Goal: Task Accomplishment & Management: Manage account settings

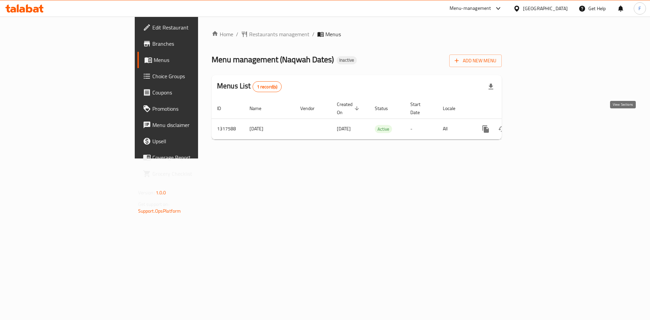
click at [538, 125] on icon "enhanced table" at bounding box center [534, 129] width 8 height 8
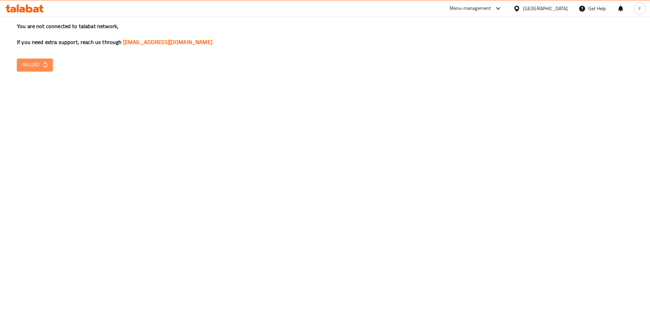
click at [39, 64] on span "Reload" at bounding box center [34, 65] width 25 height 8
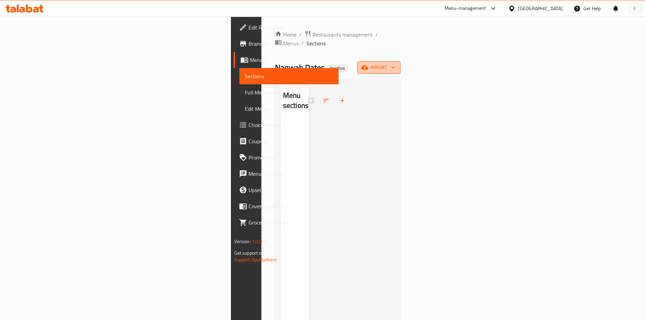
click at [395, 63] on span "import" at bounding box center [378, 67] width 32 height 8
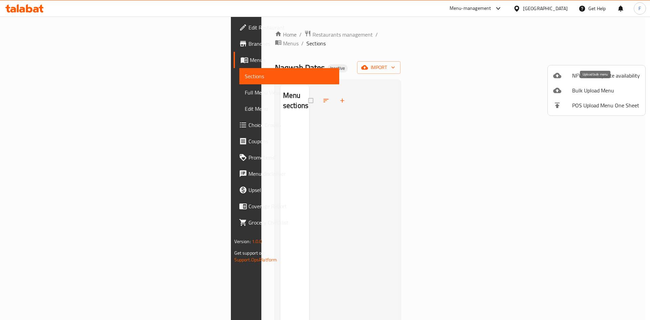
click at [590, 87] on span "Bulk Upload Menu" at bounding box center [606, 90] width 68 height 8
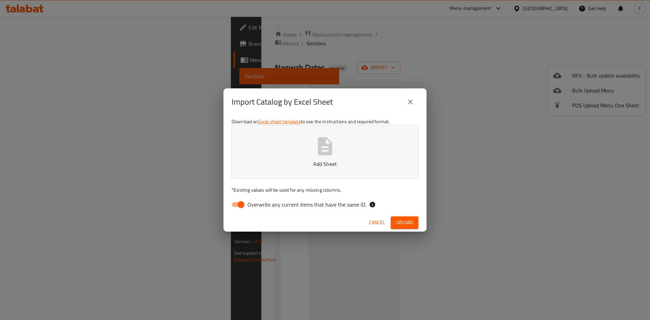
click at [331, 145] on icon "button" at bounding box center [325, 146] width 15 height 18
click at [234, 203] on input "Overwrite any current items that have the same ID." at bounding box center [241, 204] width 39 height 13
checkbox input "false"
click at [402, 224] on span "Upload" at bounding box center [404, 222] width 17 height 8
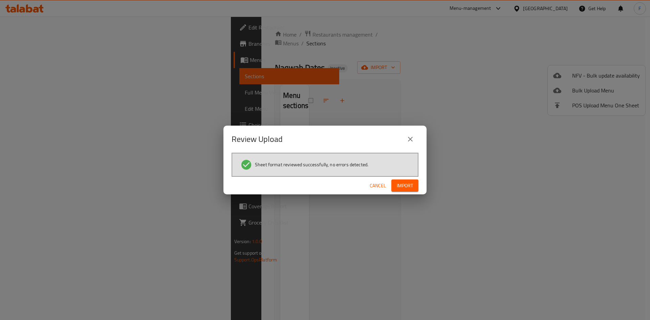
click at [407, 185] on span "Import" at bounding box center [405, 185] width 16 height 8
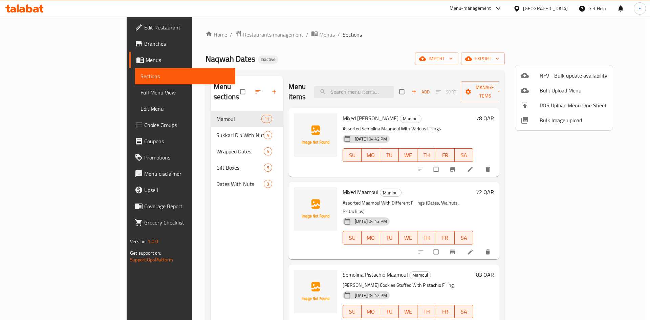
click at [177, 125] on div at bounding box center [325, 160] width 650 height 320
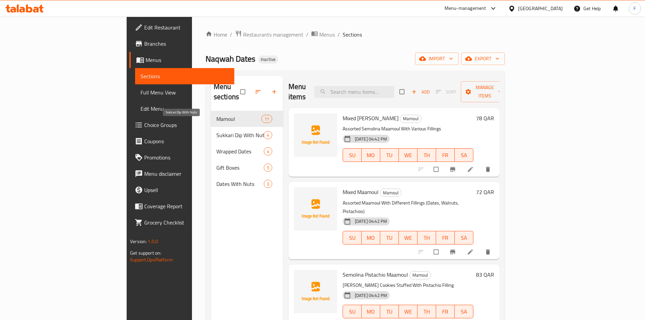
click at [216, 131] on span "Sukkari Dip With Nuts" at bounding box center [239, 135] width 47 height 8
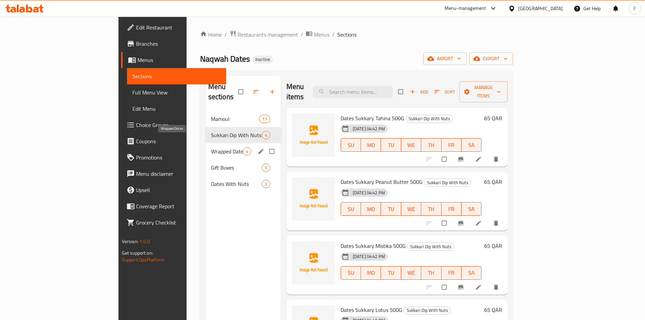
click at [211, 147] on span "Wrapped Dates" at bounding box center [227, 151] width 32 height 8
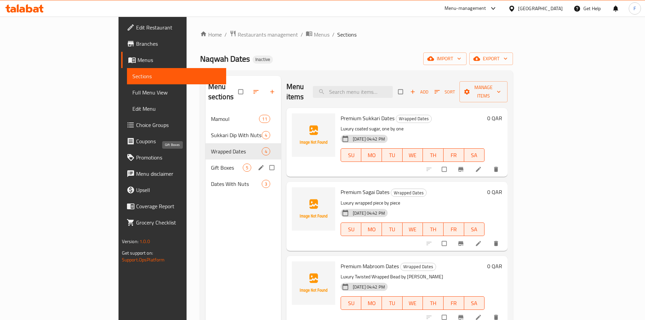
click at [211, 163] on span "Gift Boxes" at bounding box center [227, 167] width 32 height 8
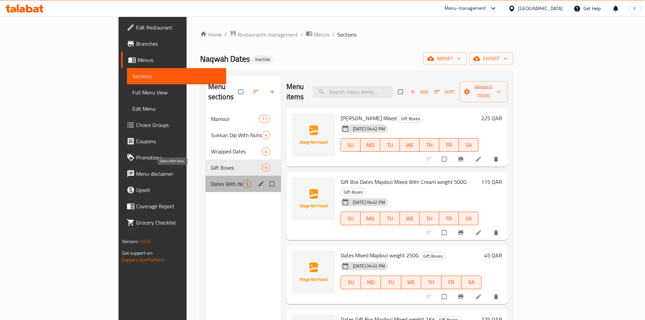
click at [211, 180] on span "Dates With Nuts" at bounding box center [227, 184] width 32 height 8
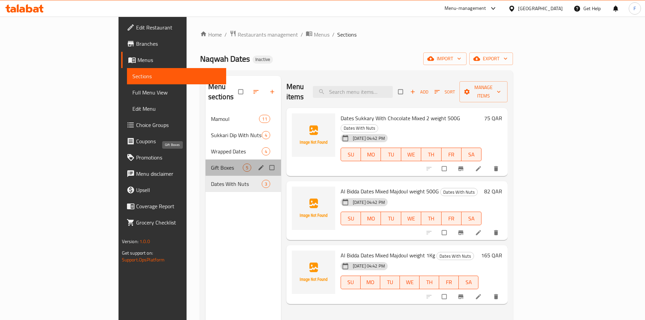
click at [211, 163] on span "Gift Boxes" at bounding box center [227, 167] width 32 height 8
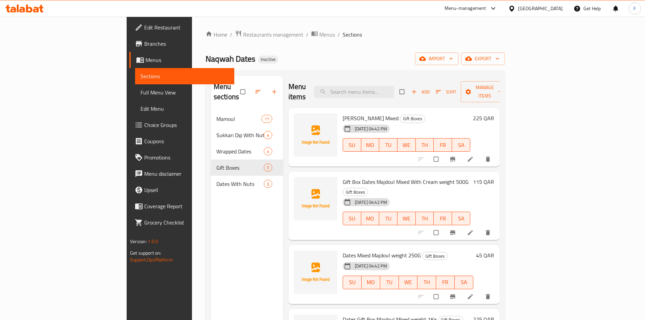
click at [349, 113] on span "Diamond Sukkary Mixed" at bounding box center [370, 118] width 56 height 10
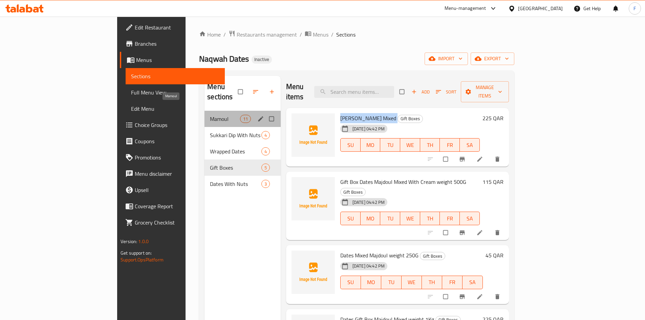
click at [210, 115] on span "Mamoul" at bounding box center [225, 119] width 30 height 8
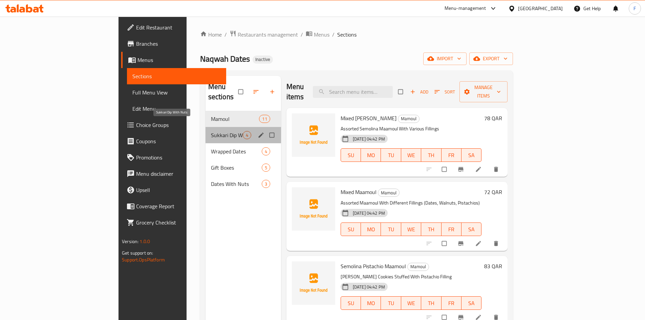
click at [211, 131] on span "Sukkari Dip With Nuts" at bounding box center [227, 135] width 32 height 8
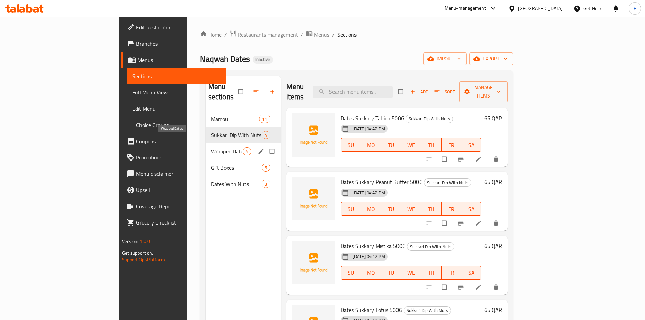
click at [211, 147] on span "Wrapped Dates" at bounding box center [227, 151] width 32 height 8
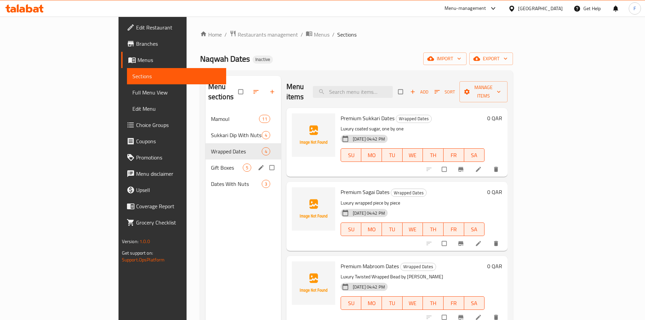
click at [211, 163] on span "Gift Boxes" at bounding box center [227, 167] width 32 height 8
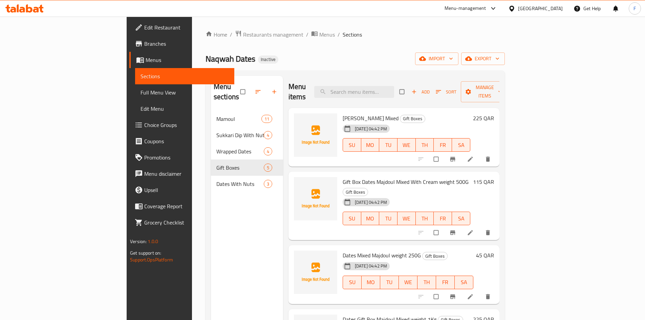
click at [350, 113] on span "Diamond Sukkary Mixed" at bounding box center [370, 118] width 56 height 10
click at [401, 70] on div "Menu sections Mamoul 11 Sukkari Dip With Nuts 4 Wrapped Dates 4 Gift Boxes 5 Da…" at bounding box center [354, 235] width 299 height 331
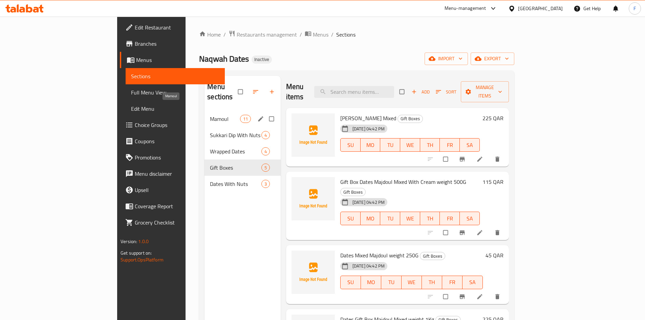
click at [210, 115] on span "Mamoul" at bounding box center [225, 119] width 30 height 8
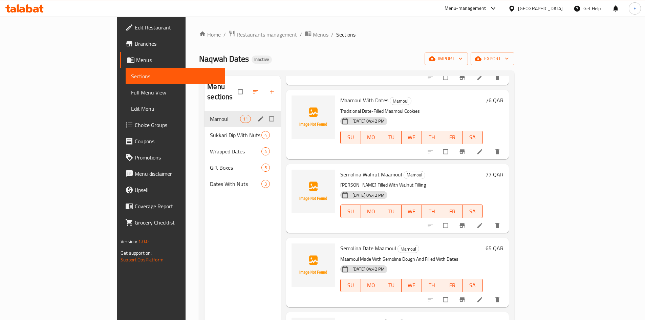
click at [265, 112] on input "Menu sections" at bounding box center [272, 118] width 14 height 13
checkbox input "true"
click at [247, 88] on icon "button" at bounding box center [250, 91] width 7 height 7
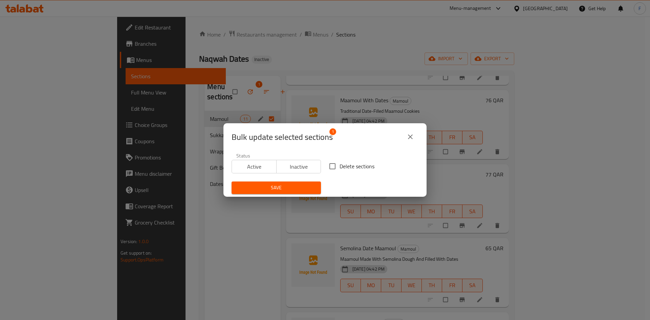
click at [331, 166] on input "Delete sections" at bounding box center [332, 166] width 14 height 14
checkbox input "true"
click at [285, 185] on span "Save" at bounding box center [276, 187] width 78 height 8
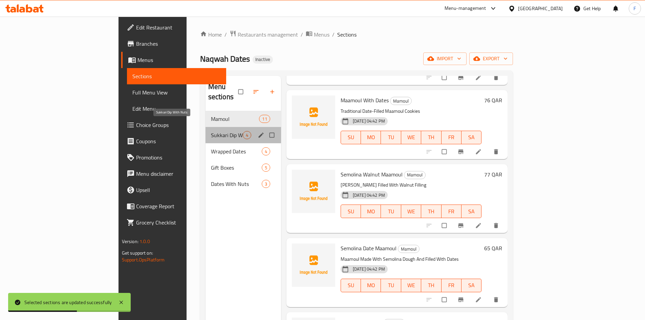
click at [211, 131] on span "Sukkari Dip With Nuts" at bounding box center [227, 135] width 32 height 8
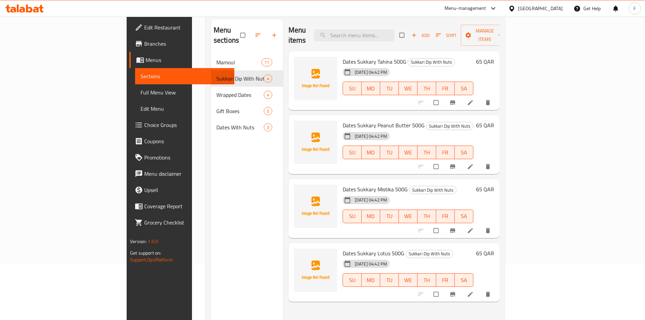
scroll to position [95, 0]
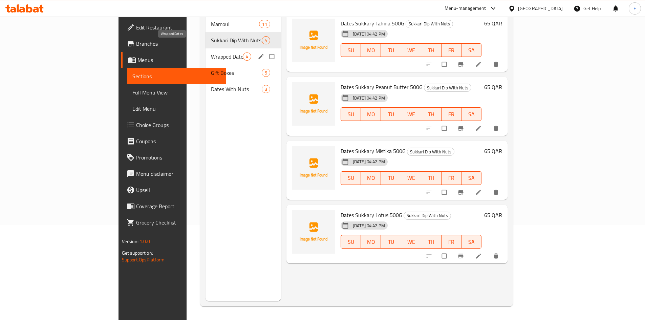
click at [211, 52] on span "Wrapped Dates" at bounding box center [227, 56] width 32 height 8
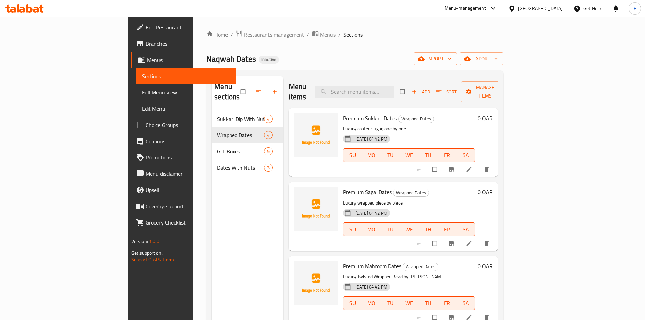
click at [214, 85] on h2 "Menu sections" at bounding box center [227, 92] width 26 height 20
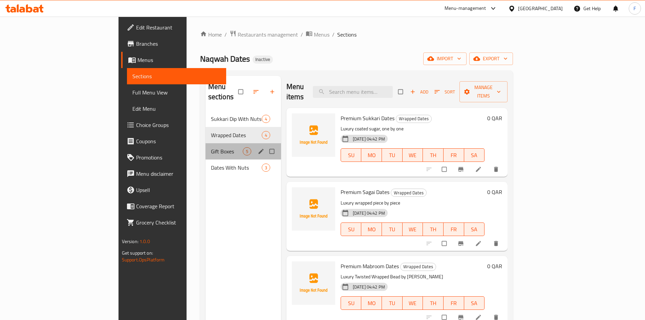
click at [205, 147] on div "Gift Boxes 5" at bounding box center [242, 151] width 75 height 16
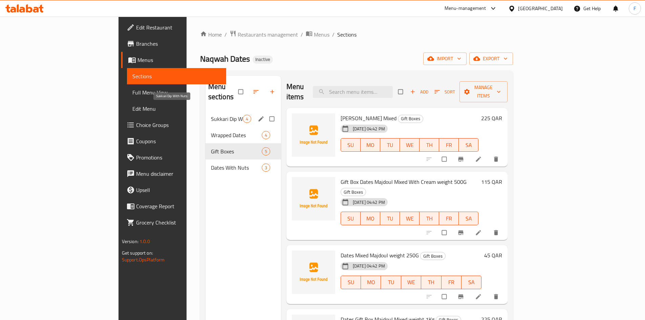
click at [211, 115] on span "Sukkari Dip With Nuts" at bounding box center [227, 119] width 32 height 8
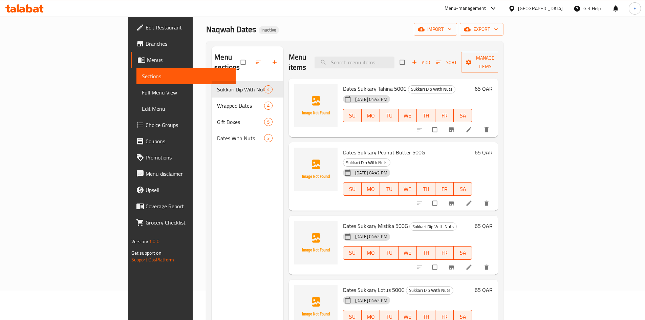
scroll to position [27, 0]
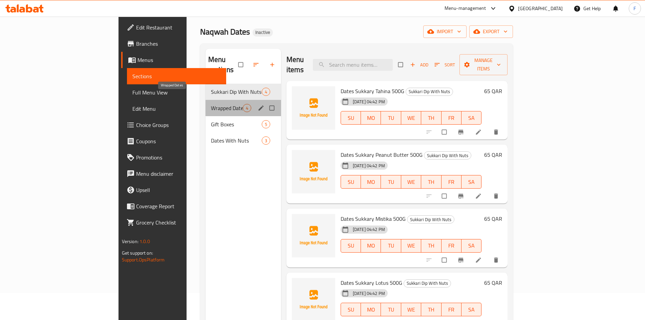
click at [211, 104] on span "Wrapped Dates" at bounding box center [227, 108] width 32 height 8
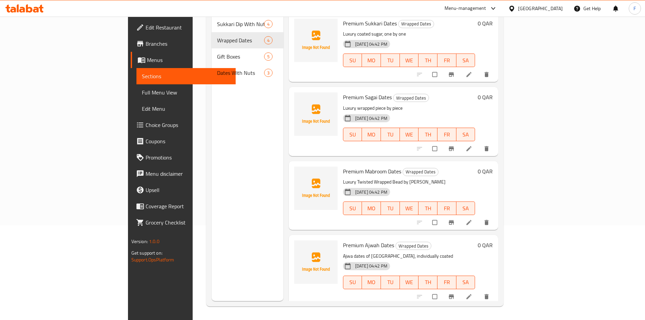
scroll to position [61, 0]
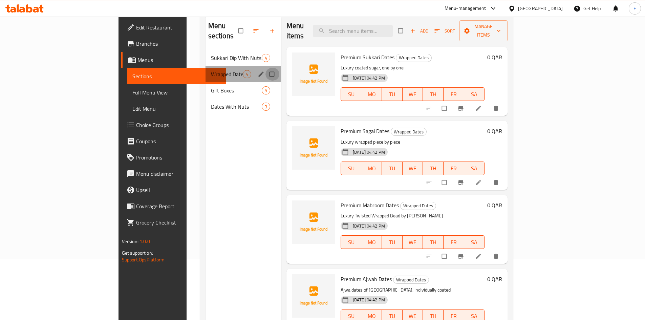
click at [265, 68] on input "Menu sections" at bounding box center [272, 74] width 14 height 13
checkbox input "true"
click at [248, 27] on icon "button" at bounding box center [251, 30] width 7 height 7
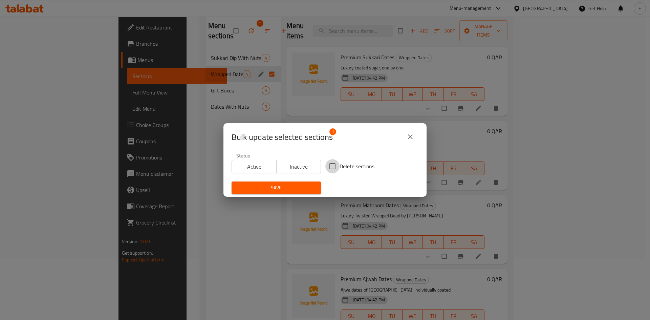
click at [331, 166] on input "Delete sections" at bounding box center [332, 166] width 14 height 14
checkbox input "true"
click at [301, 188] on span "Save" at bounding box center [276, 187] width 78 height 8
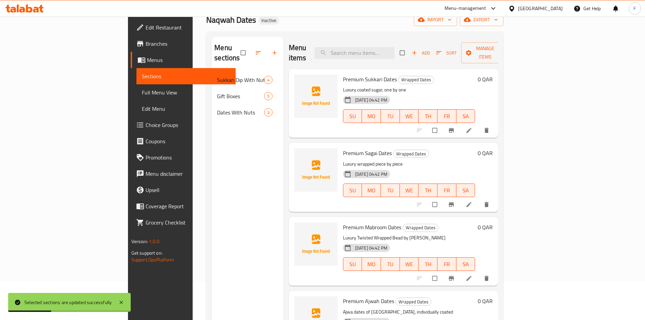
scroll to position [27, 0]
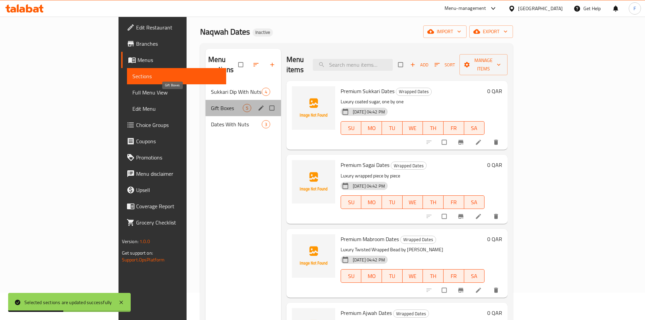
click at [211, 104] on span "Gift Boxes" at bounding box center [227, 108] width 32 height 8
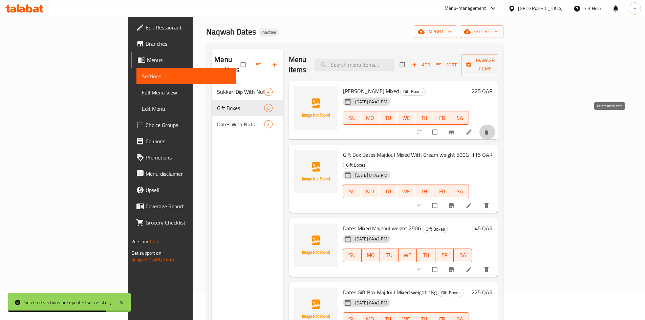
click at [490, 129] on icon "delete" at bounding box center [486, 132] width 7 height 7
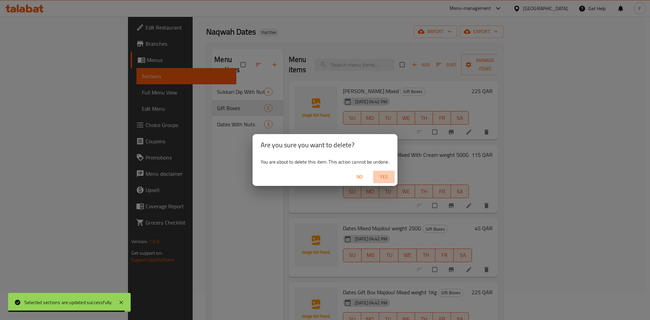
click at [382, 175] on span "Yes" at bounding box center [384, 177] width 16 height 8
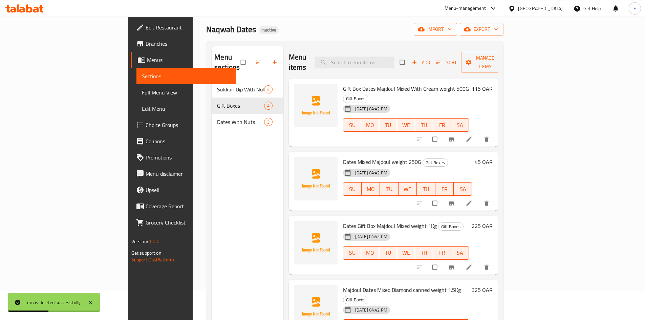
scroll to position [27, 0]
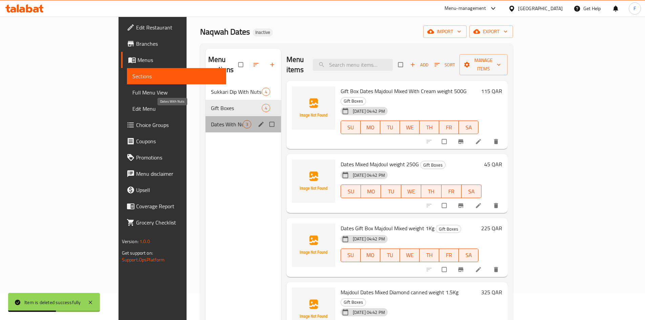
click at [211, 120] on span "Dates With Nuts" at bounding box center [227, 124] width 32 height 8
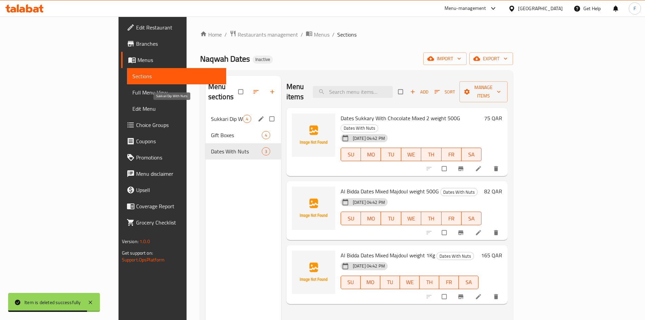
click at [211, 115] on span "Sukkari Dip With Nuts" at bounding box center [227, 119] width 32 height 8
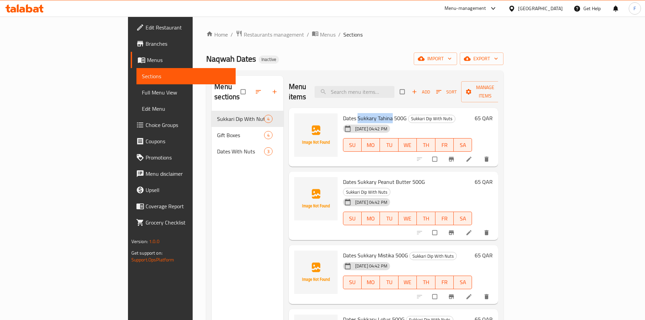
drag, startPoint x: 327, startPoint y: 106, endPoint x: 360, endPoint y: 108, distance: 33.2
click at [360, 113] on span "Dates Sukkary Tahina 500G" at bounding box center [375, 118] width 64 height 10
copy span "Sukkary Tahina"
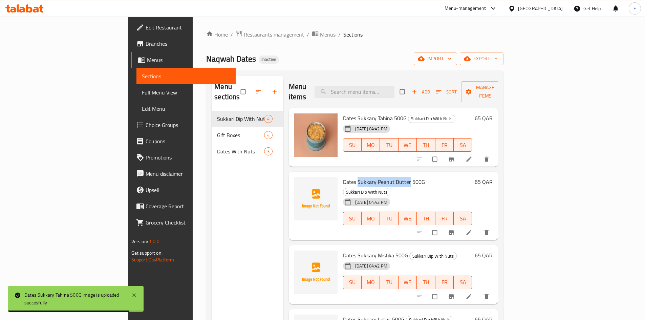
drag, startPoint x: 326, startPoint y: 172, endPoint x: 376, endPoint y: 175, distance: 50.1
click at [376, 177] on span "Dates Sukkary Peanut Butter 500G" at bounding box center [384, 182] width 82 height 10
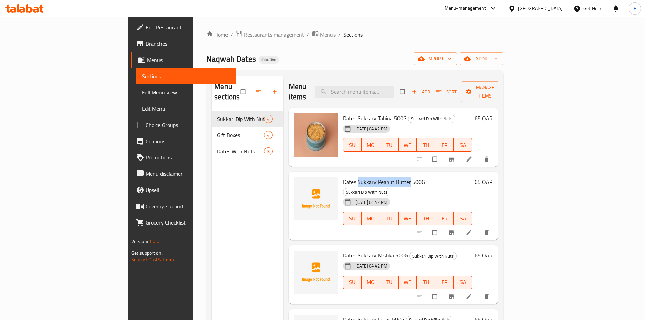
copy span "Sukkary Peanut Butter"
click at [211, 196] on div "Menu sections Sukkari Dip With Nuts 4 Gift Boxes 4 Dates With Nuts 3" at bounding box center [247, 236] width 72 height 320
click at [503, 85] on span "Manage items" at bounding box center [484, 91] width 37 height 17
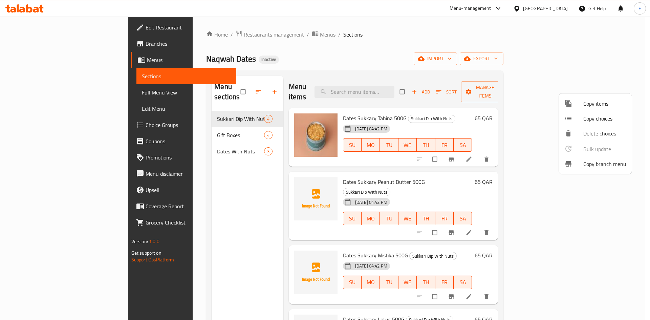
click at [565, 61] on div at bounding box center [325, 160] width 650 height 320
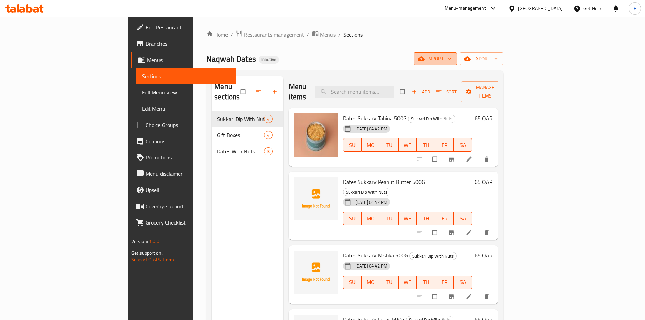
click at [451, 57] on span "import" at bounding box center [435, 58] width 32 height 8
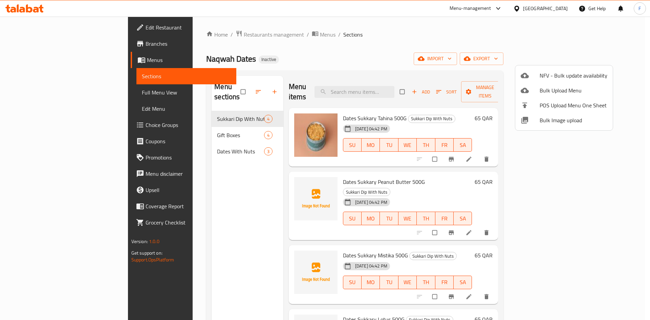
click at [550, 121] on span "Bulk Image upload" at bounding box center [573, 120] width 68 height 8
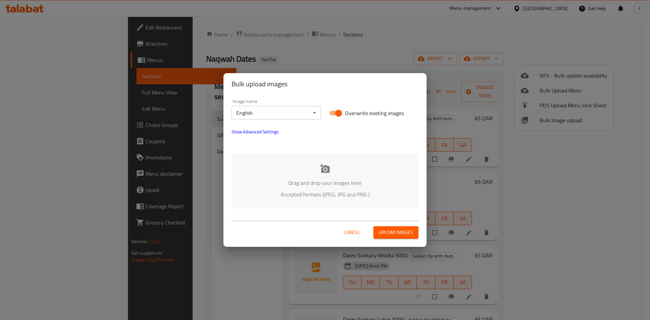
click at [331, 173] on div "Drag and drop your images here Accepted formats (JPEG, JPG and PNG )" at bounding box center [324, 180] width 187 height 55
click at [357, 234] on span "Cancel" at bounding box center [352, 232] width 16 height 8
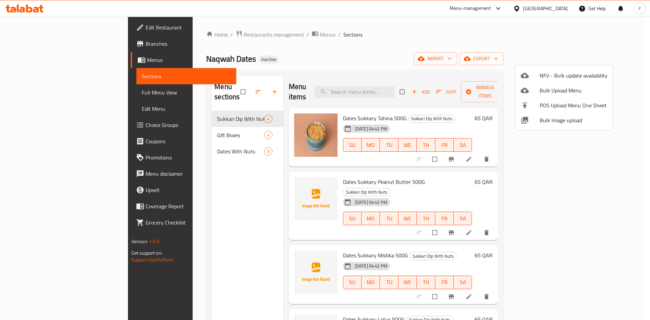
click at [416, 60] on div at bounding box center [325, 160] width 650 height 320
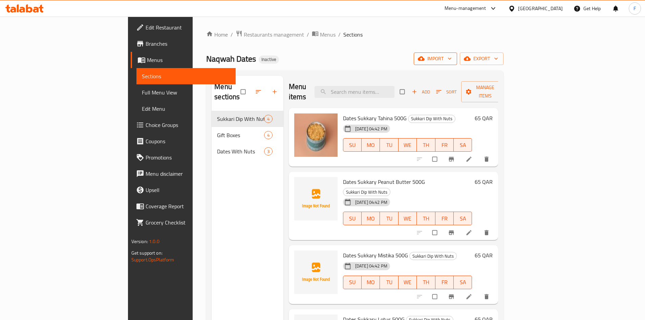
click at [451, 58] on span "import" at bounding box center [435, 58] width 32 height 8
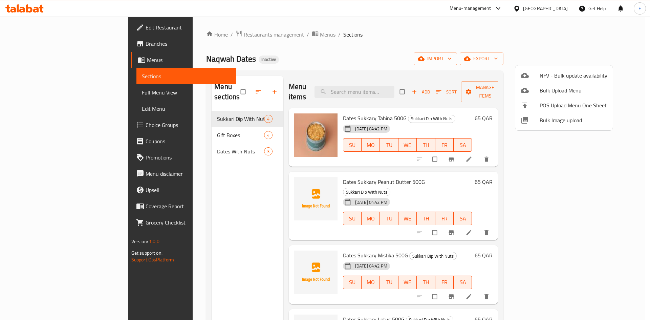
click at [555, 120] on span "Bulk Image upload" at bounding box center [573, 120] width 68 height 8
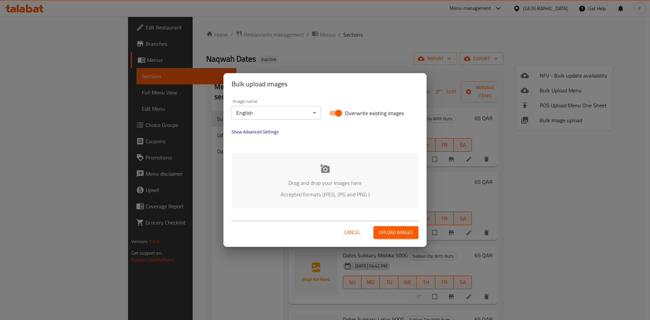
click at [329, 172] on icon at bounding box center [325, 168] width 10 height 9
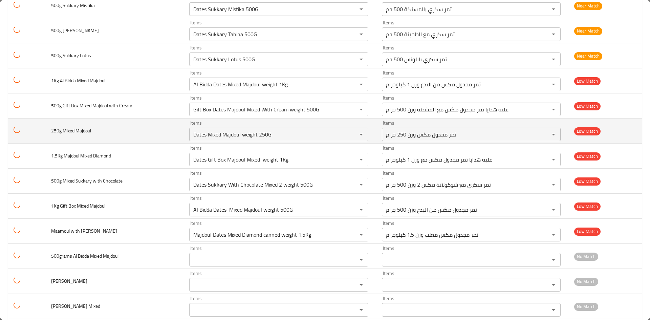
scroll to position [203, 0]
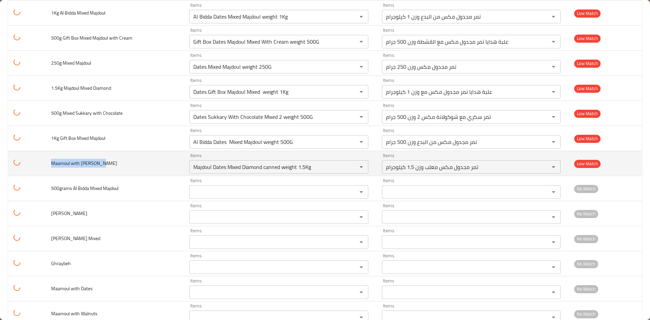
drag, startPoint x: 102, startPoint y: 166, endPoint x: 50, endPoint y: 166, distance: 51.1
click at [50, 166] on td "Maamoul with Pistachio" at bounding box center [115, 163] width 138 height 25
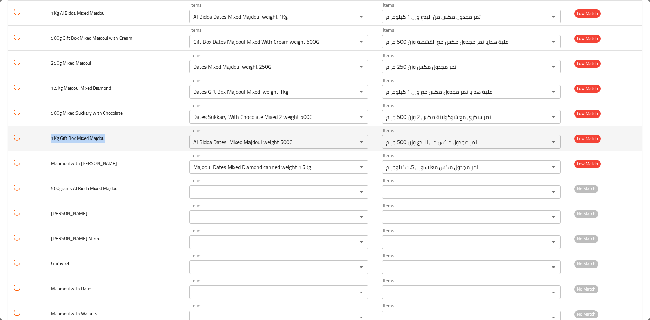
drag, startPoint x: 109, startPoint y: 140, endPoint x: 50, endPoint y: 140, distance: 58.2
click at [50, 140] on td "1Kg Gift Box Mixed Majdoul" at bounding box center [115, 138] width 138 height 25
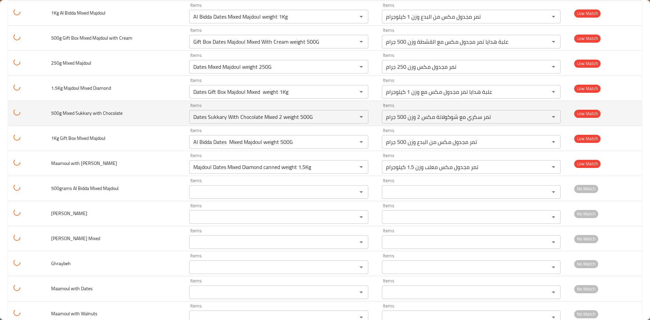
click at [84, 113] on span "500g Mixed Sukkary with Chocolate" at bounding box center [86, 113] width 71 height 9
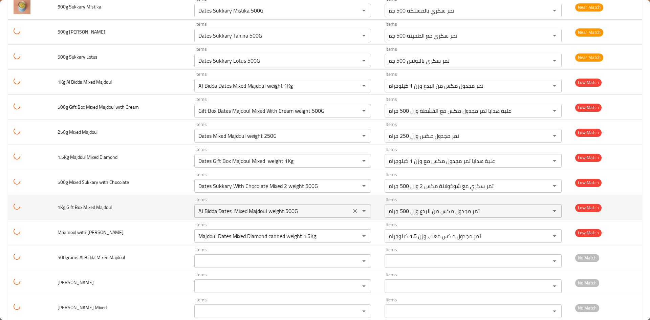
scroll to position [135, 0]
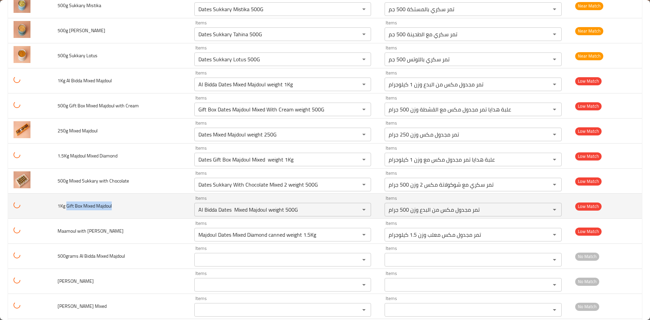
drag, startPoint x: 66, startPoint y: 206, endPoint x: 112, endPoint y: 205, distance: 45.7
click at [112, 205] on td "1Kg Gift Box Mixed Majdoul" at bounding box center [120, 206] width 137 height 25
click at [90, 204] on span "1Kg Gift Box Mixed Majdoul" at bounding box center [85, 205] width 54 height 9
drag, startPoint x: 67, startPoint y: 204, endPoint x: 81, endPoint y: 207, distance: 14.5
click at [81, 207] on span "1Kg Gift Box Mixed Majdoul" at bounding box center [85, 205] width 54 height 9
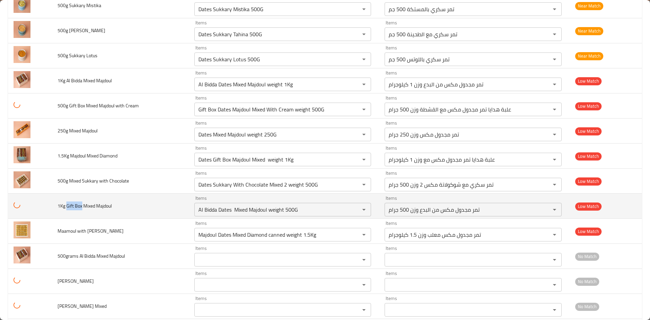
copy span "Gift Box"
click at [225, 206] on Majdoul "Al Bidda Dates Mixed Majdoul weight 500G" at bounding box center [272, 209] width 153 height 9
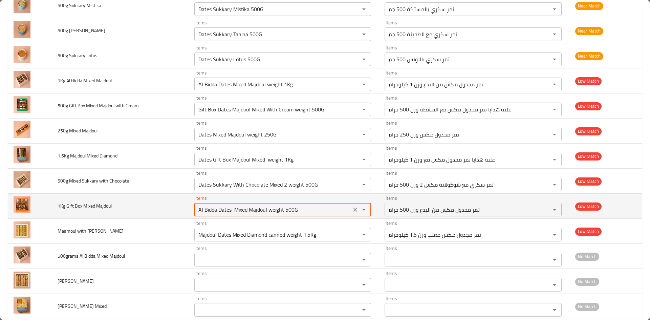
click at [225, 206] on Majdoul "Al Bidda Dates Mixed Majdoul weight 500G" at bounding box center [272, 209] width 153 height 9
click at [352, 211] on icon "Clear" at bounding box center [355, 209] width 7 height 7
click at [298, 215] on div "Items" at bounding box center [282, 210] width 177 height 14
paste Majdoul "Gift Box"
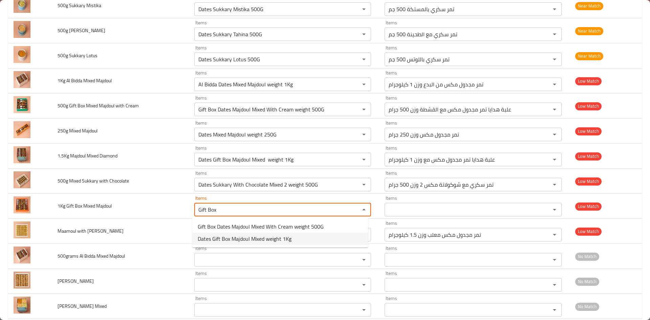
click at [250, 241] on span "Dates Gift Box Majdoul Mixed weight 1Kg" at bounding box center [245, 238] width 94 height 8
type Majdoul "Dates Gift Box Majdoul Mixed weight 1Kg"
type Majdoul-ar "علبة هدايا تمر مجدول مكس مع وزن 1 كيلوجرام"
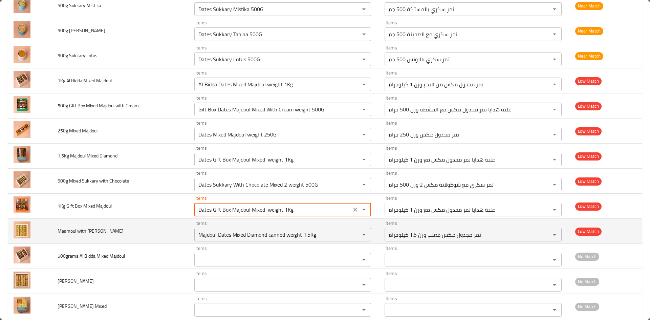
type Majdoul "Dates Gift Box Majdoul Mixed weight 1Kg"
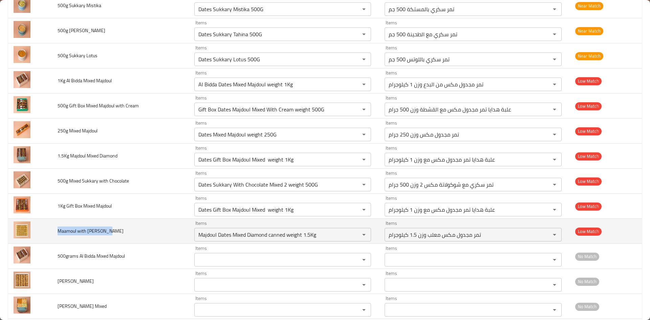
drag, startPoint x: 58, startPoint y: 229, endPoint x: 106, endPoint y: 231, distance: 48.4
click at [106, 231] on td "Maamoul with Pistachio" at bounding box center [120, 231] width 137 height 25
click at [353, 235] on icon "Clear" at bounding box center [355, 234] width 4 height 4
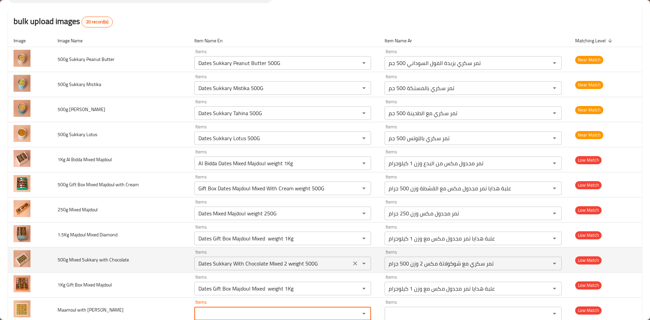
scroll to position [68, 0]
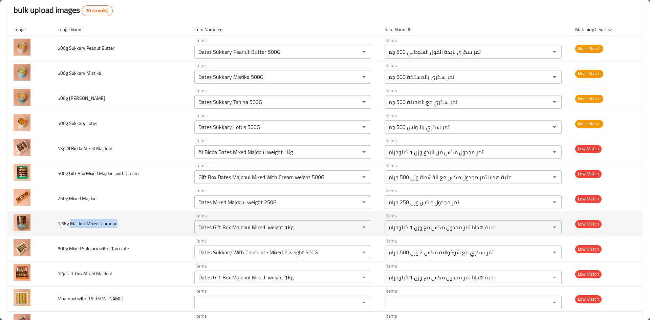
drag, startPoint x: 70, startPoint y: 225, endPoint x: 118, endPoint y: 224, distance: 47.4
click at [118, 224] on td "1.5Kg Majdoul Mixed Diamond" at bounding box center [120, 223] width 137 height 25
copy span "Majdoul Mixed Diamond"
click at [353, 227] on icon "Clear" at bounding box center [355, 227] width 4 height 4
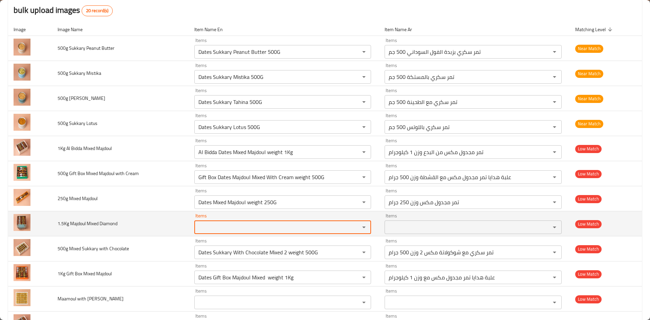
click at [320, 224] on Diamond "Items" at bounding box center [272, 226] width 153 height 9
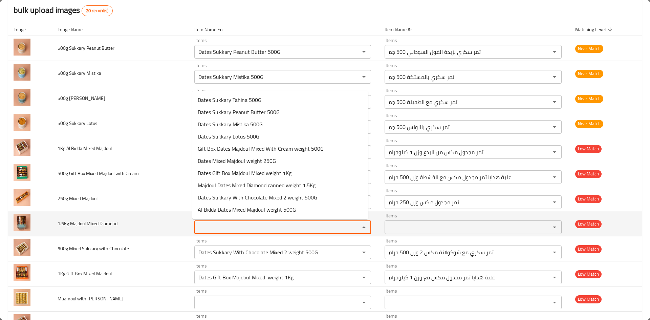
paste Diamond "Majdoul Mixed Diamond"
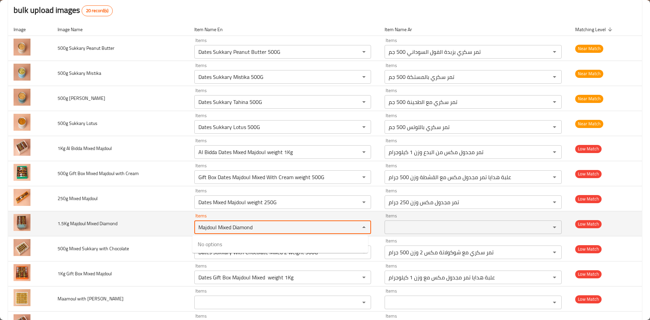
drag, startPoint x: 231, startPoint y: 228, endPoint x: 195, endPoint y: 231, distance: 36.0
click at [196, 231] on Diamond "Majdoul Mixed Diamond" at bounding box center [272, 226] width 153 height 9
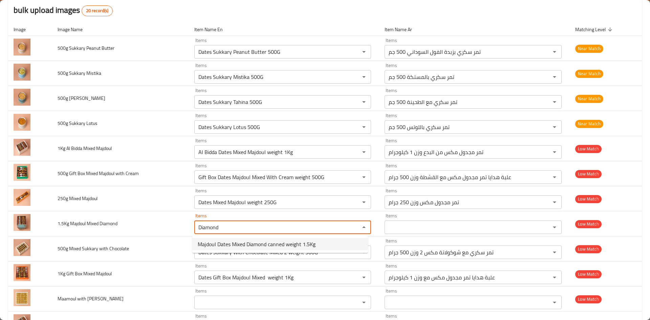
click at [221, 246] on span "Majdoul Dates Mixed Diamond canned weight 1.5Kg" at bounding box center [257, 244] width 118 height 8
type Diamond "Majdoul Dates Mixed Diamond canned weight 1.5Kg"
type Diamond-ar "تمر مجدول مكس معلب وزن 1.5 كيلوجرام"
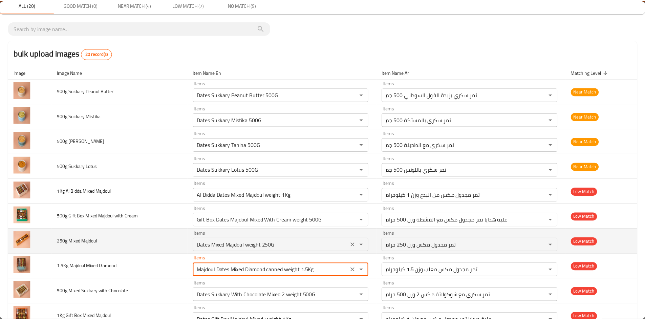
scroll to position [0, 0]
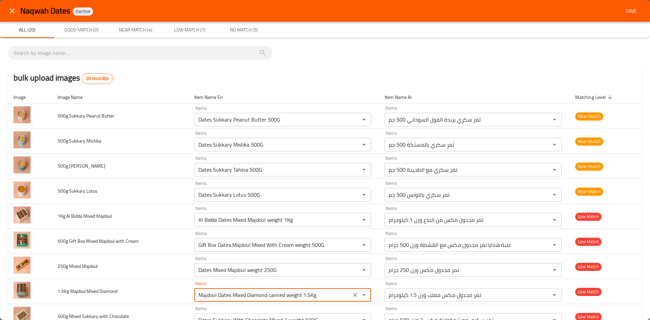
type Diamond "Majdoul Dates Mixed Diamond canned weight 1.5Kg"
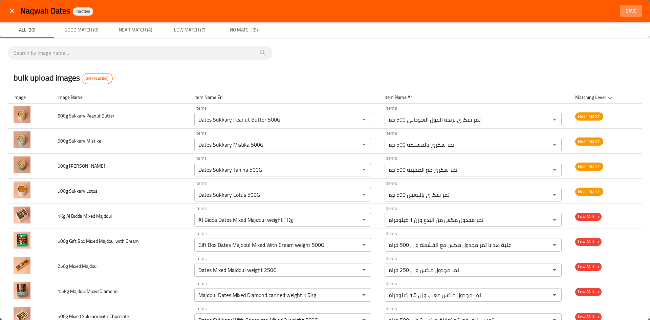
click at [625, 8] on span "Save" at bounding box center [631, 11] width 16 height 8
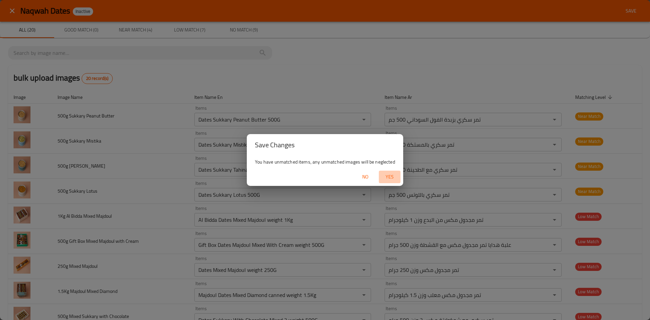
click at [389, 178] on span "Yes" at bounding box center [389, 177] width 16 height 8
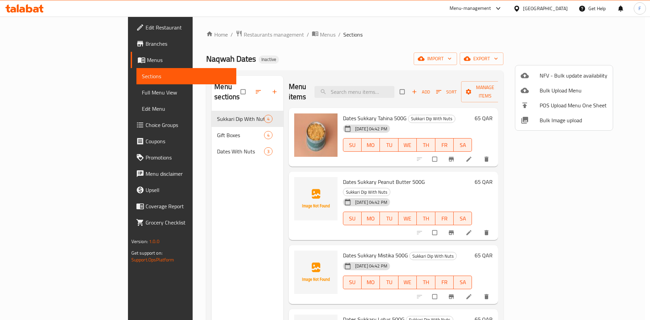
click at [201, 126] on div at bounding box center [325, 160] width 650 height 320
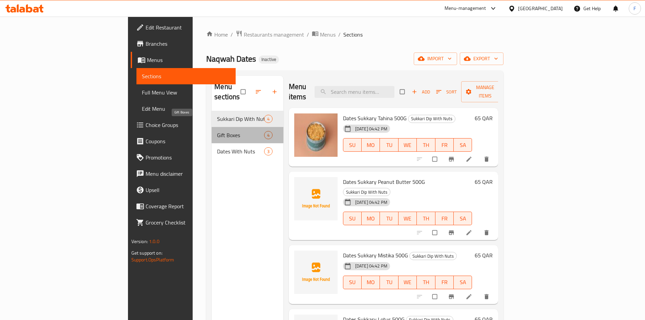
click at [217, 131] on span "Gift Boxes" at bounding box center [240, 135] width 47 height 8
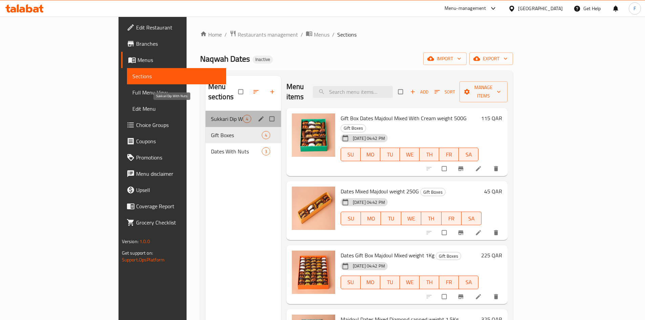
click at [211, 115] on span "Sukkari Dip With Nuts" at bounding box center [227, 119] width 32 height 8
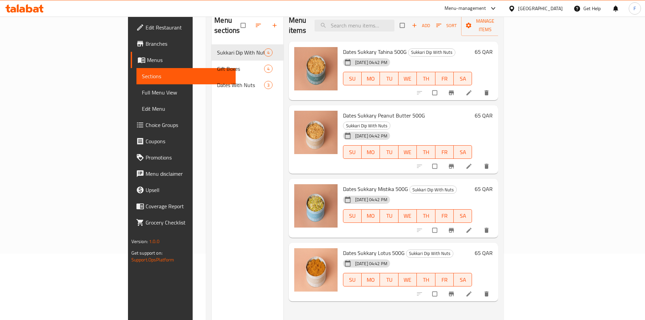
scroll to position [27, 0]
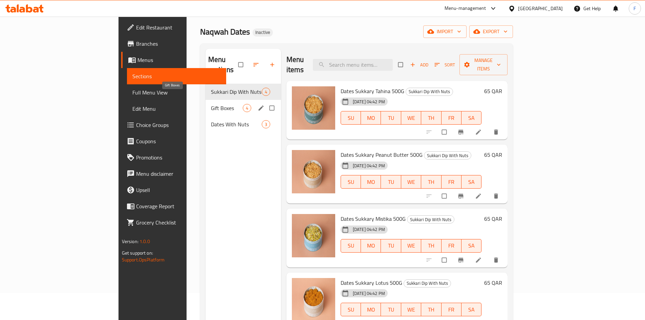
click at [211, 104] on span "Gift Boxes" at bounding box center [227, 108] width 32 height 8
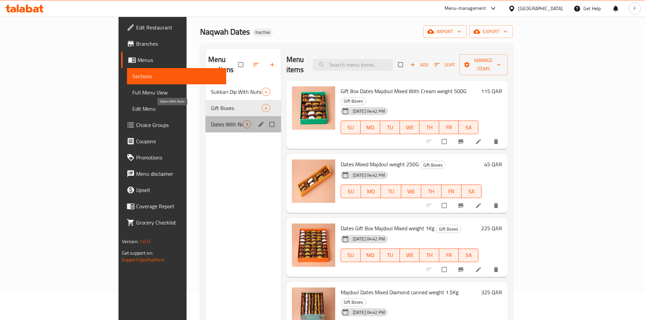
click at [211, 120] on span "Dates With Nuts" at bounding box center [227, 124] width 32 height 8
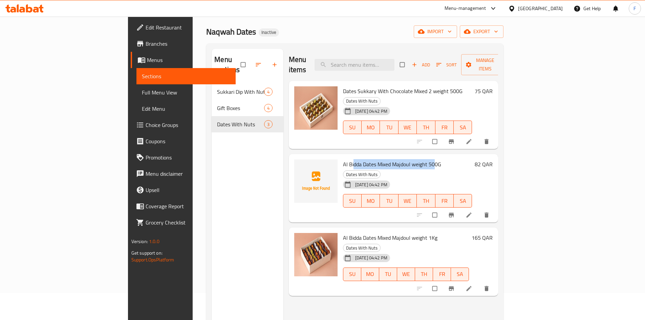
drag, startPoint x: 321, startPoint y: 142, endPoint x: 401, endPoint y: 147, distance: 80.3
click at [401, 159] on span "Al Bidda Dates Mixed Majdoul weight 500G" at bounding box center [392, 164] width 98 height 10
click at [386, 159] on span "Al Bidda Dates Mixed Majdoul weight 500G" at bounding box center [392, 164] width 98 height 10
drag, startPoint x: 316, startPoint y: 144, endPoint x: 395, endPoint y: 147, distance: 78.9
click at [395, 159] on span "Al Bidda Dates Mixed Majdoul weight 500G" at bounding box center [392, 164] width 98 height 10
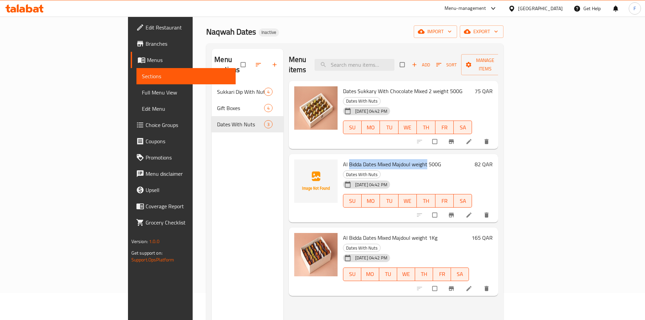
click at [372, 159] on span "Al Bidda Dates Mixed Majdoul weight 500G" at bounding box center [392, 164] width 98 height 10
click at [343, 159] on span "Al Bidda Dates Mixed Majdoul weight 500G" at bounding box center [392, 164] width 98 height 10
drag, startPoint x: 345, startPoint y: 144, endPoint x: 392, endPoint y: 147, distance: 46.8
click at [392, 159] on span "Al Bidda Dates Mixed Majdoul weight 500G" at bounding box center [392, 164] width 98 height 10
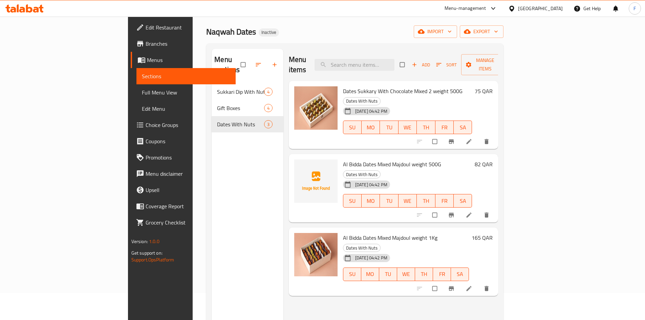
click at [343, 159] on span "Al Bidda Dates Mixed Majdoul weight 500G" at bounding box center [392, 164] width 98 height 10
drag, startPoint x: 311, startPoint y: 147, endPoint x: 330, endPoint y: 146, distance: 19.0
click at [343, 159] on span "Al Bidda Dates Mixed Majdoul weight 500G" at bounding box center [392, 164] width 98 height 10
copy span "Al Bidda"
click at [354, 159] on span "Al Bidda Dates Mixed Majdoul weight 500G" at bounding box center [392, 164] width 98 height 10
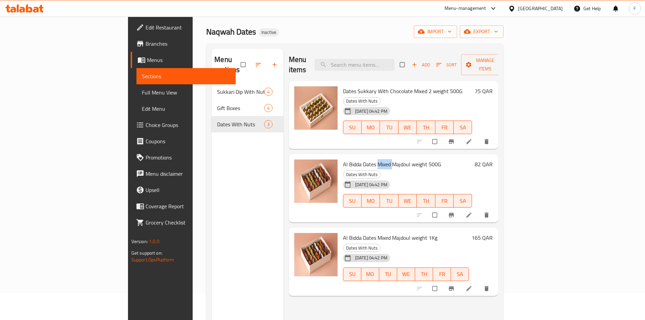
click at [354, 159] on span "Al Bidda Dates Mixed Majdoul weight 500G" at bounding box center [392, 164] width 98 height 10
click at [379, 232] on span "Al Bidda Dates Mixed Majdoul weight 1Kg" at bounding box center [390, 237] width 94 height 10
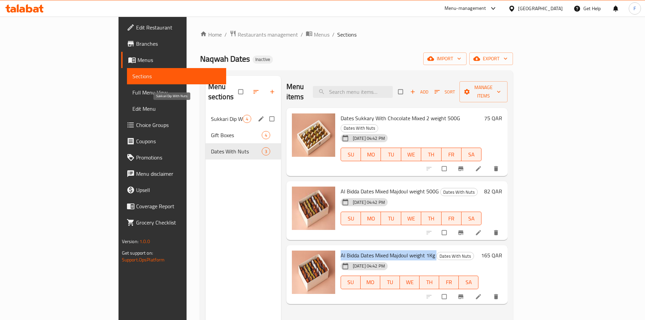
click at [211, 115] on span "Sukkari Dip With Nuts" at bounding box center [227, 119] width 32 height 8
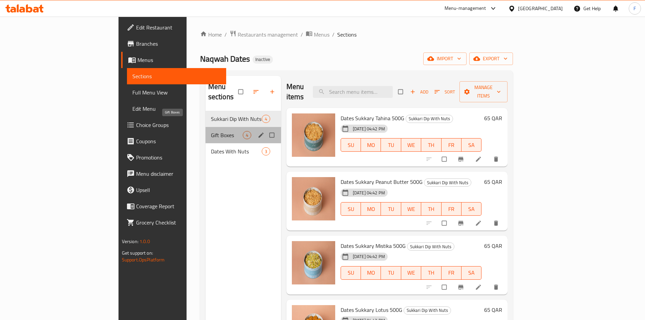
click at [211, 131] on span "Gift Boxes" at bounding box center [227, 135] width 32 height 8
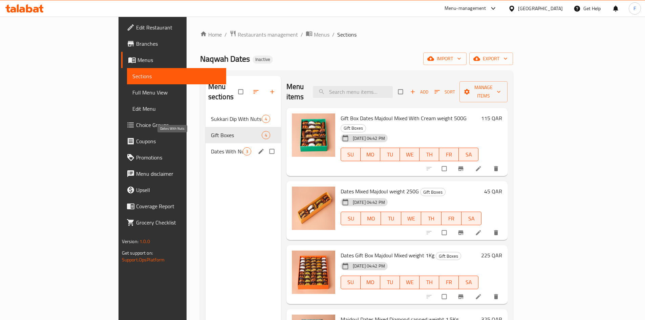
click at [211, 147] on span "Dates With Nuts" at bounding box center [227, 151] width 32 height 8
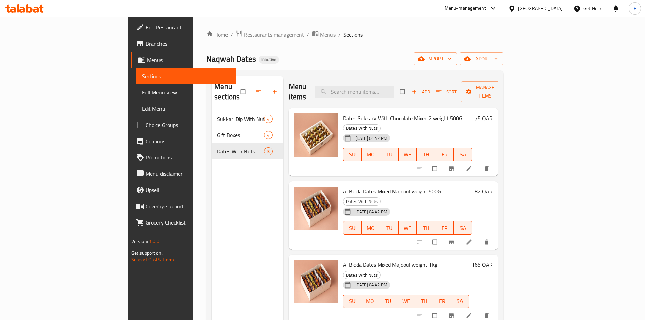
click at [142, 93] on span "Full Menu View" at bounding box center [186, 92] width 88 height 8
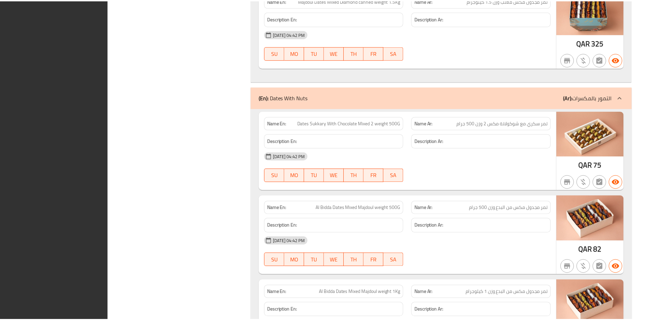
scroll to position [822, 0]
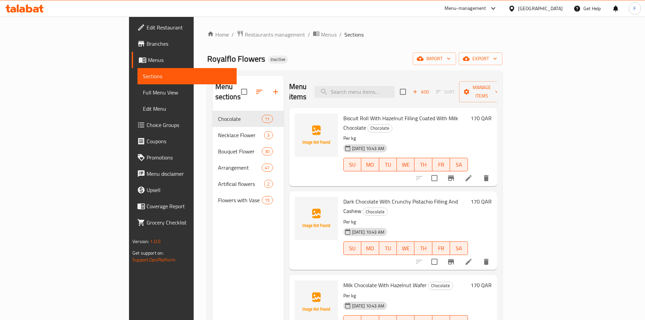
click at [396, 141] on div "[DATE] 10:43 AM SU MO TU WE TH FR SA" at bounding box center [405, 159] width 130 height 37
